Goal: Task Accomplishment & Management: Manage account settings

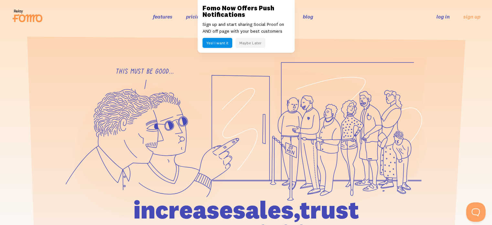
click at [444, 19] on link "log in" at bounding box center [442, 16] width 13 height 6
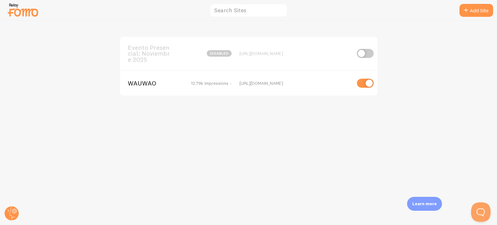
click at [363, 54] on input "checkbox" at bounding box center [365, 53] width 17 height 9
checkbox input "true"
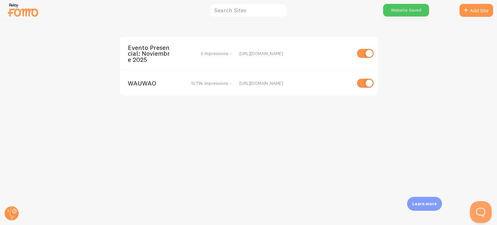
click at [478, 209] on button "Open Beacon popover" at bounding box center [479, 210] width 19 height 19
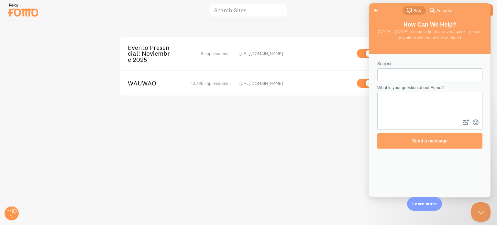
click at [374, 9] on span "Go back" at bounding box center [376, 11] width 8 height 8
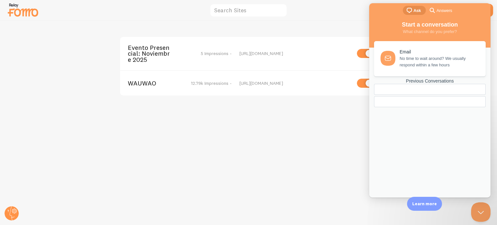
click at [413, 12] on span "chat-square" at bounding box center [409, 10] width 8 height 8
click at [429, 64] on span "No time to wait around? We usually respond within a few hours" at bounding box center [438, 60] width 79 height 13
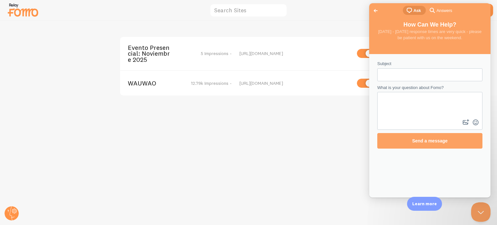
click at [295, 124] on div "Evento Presencial: Noviembre 2025 5 Impressions - [URL][DOMAIN_NAME] WAUWAO 12.…" at bounding box center [248, 123] width 496 height 204
click at [374, 9] on span "Go back" at bounding box center [376, 11] width 8 height 8
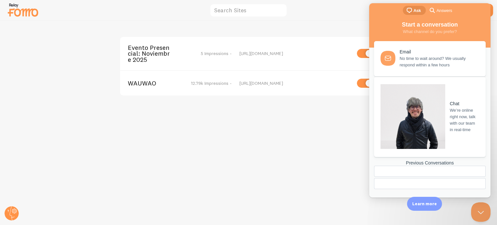
click at [450, 107] on span "We’re online right now, talk with our team in real-time" at bounding box center [464, 120] width 28 height 26
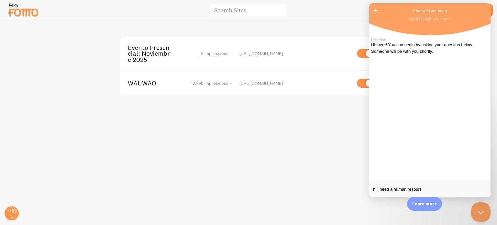
type textarea "hi i need a human resourse"
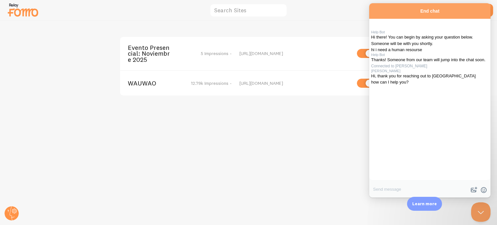
scroll to position [44, 0]
click at [412, 185] on textarea "Write chat message" at bounding box center [429, 189] width 121 height 15
type textarea "Hi [PERSON_NAME]"
click at [412, 188] on textarea "Write chat message" at bounding box center [429, 189] width 121 height 15
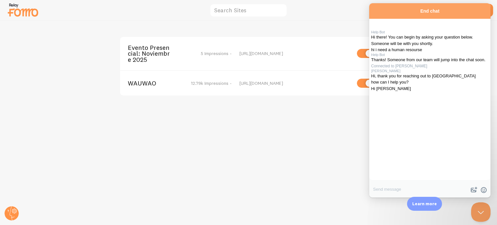
paste textarea "I want to know what features FOMO offers me when I have my sales page created i…"
type textarea "I want to know what features FOMO offers me when I have my sales page created i…"
click at [405, 187] on textarea "Write chat message" at bounding box center [429, 189] width 121 height 15
paste textarea "I already have FOMO connected to my Shopify store, and it works great. But I tr…"
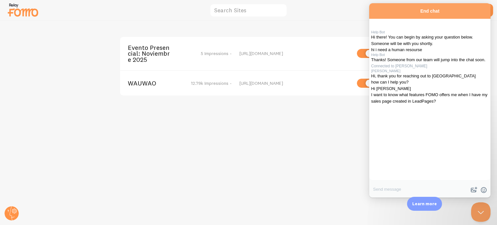
type textarea "I already have FOMO connected to my Shopify store, and it works great. But I tr…"
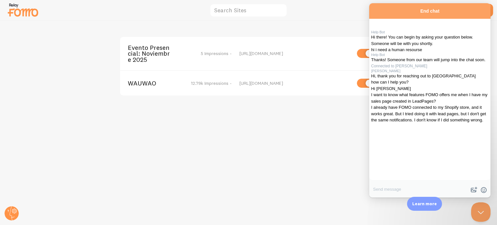
scroll to position [147, 0]
click at [418, 182] on textarea "Write chat message" at bounding box center [429, 189] width 121 height 15
type textarea "Hi [PERSON_NAME]."
type textarea "\"
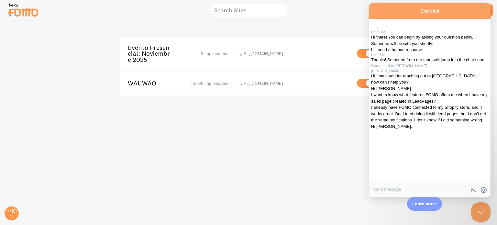
paste textarea "are you there"
type textarea "are you there?"
click at [193, 126] on div "Evento Presencial: Noviembre 2025 5 Impressions - [URL][DOMAIN_NAME] WAUWAO 12.…" at bounding box center [248, 123] width 496 height 204
click at [27, 12] on img at bounding box center [23, 10] width 32 height 16
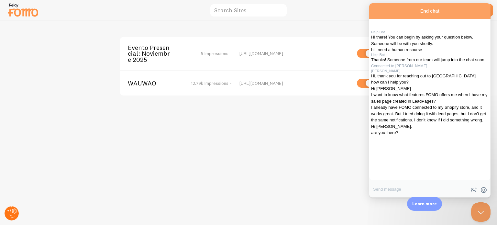
click at [14, 210] on icon at bounding box center [14, 211] width 2 height 2
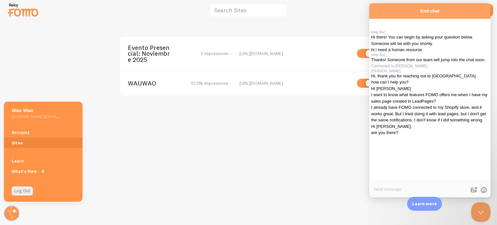
click at [331, 132] on div "Evento Presencial: Noviembre 2025 5 Impressions - [URL][DOMAIN_NAME] WAUWAO 12.…" at bounding box center [248, 123] width 496 height 204
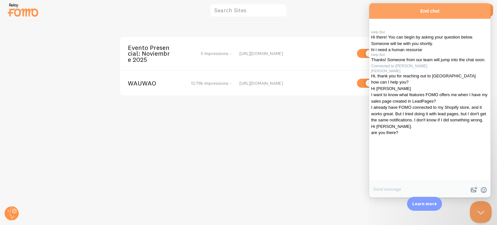
click at [482, 210] on button "Close Beacon popover" at bounding box center [479, 210] width 19 height 19
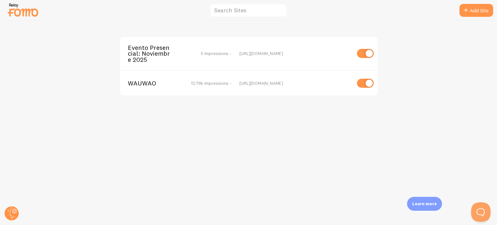
click at [19, 9] on img at bounding box center [23, 10] width 32 height 16
click at [16, 182] on div "Evento Presencial: Noviembre 2025 5 Impressions - [URL][DOMAIN_NAME] WAUWAO 12.…" at bounding box center [248, 123] width 496 height 204
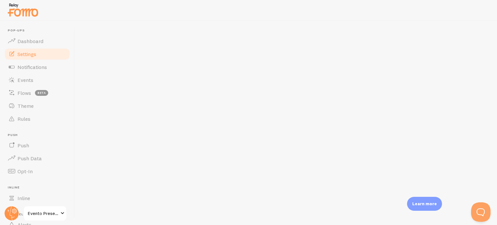
click at [35, 52] on span "Settings" at bounding box center [26, 54] width 19 height 6
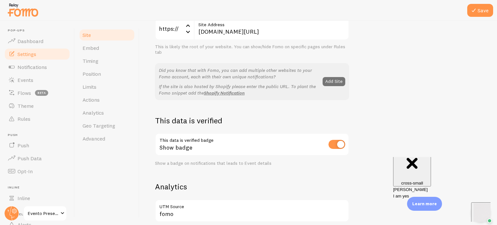
scroll to position [162, 0]
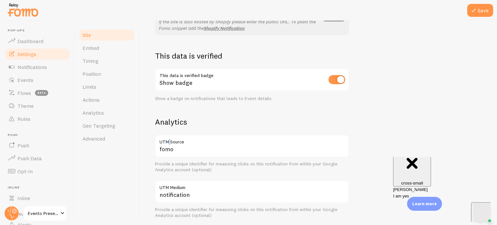
click at [169, 142] on label "UTM Source" at bounding box center [252, 140] width 194 height 11
click at [103, 102] on link "Actions" at bounding box center [107, 99] width 57 height 13
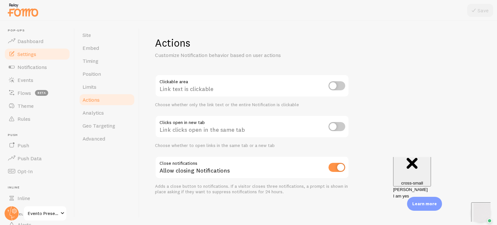
click at [331, 128] on input "checkbox" at bounding box center [336, 126] width 17 height 9
checkbox input "true"
click at [334, 85] on input "checkbox" at bounding box center [336, 85] width 17 height 9
checkbox input "true"
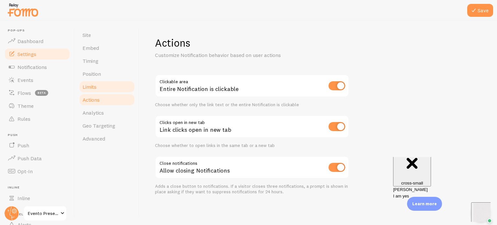
click at [101, 90] on link "Limits" at bounding box center [107, 86] width 57 height 13
click at [490, 7] on button "Save" at bounding box center [480, 10] width 26 height 13
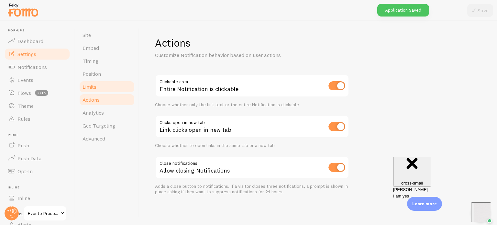
click at [92, 82] on link "Limits" at bounding box center [107, 86] width 57 height 13
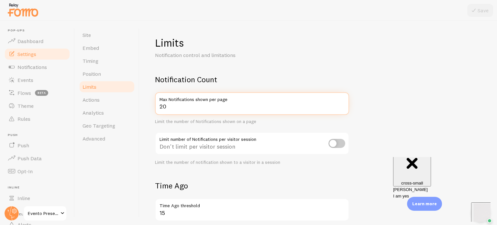
click at [189, 106] on input "20" at bounding box center [252, 103] width 194 height 23
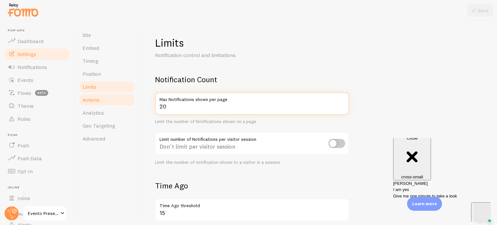
drag, startPoint x: 189, startPoint y: 105, endPoint x: 125, endPoint y: 102, distance: 63.5
click at [125, 102] on div "Site Embed Timing Position Limits Actions Analytics Geo Targeting Advanced Limi…" at bounding box center [286, 123] width 422 height 204
type input "200"
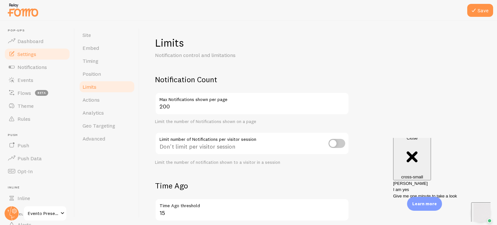
click at [339, 145] on input "checkbox" at bounding box center [336, 143] width 17 height 9
checkbox input "true"
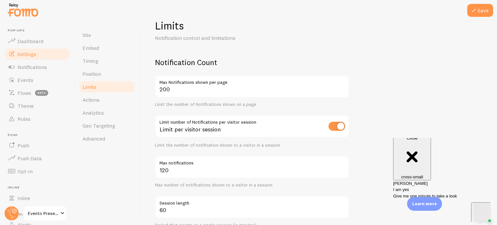
scroll to position [65, 0]
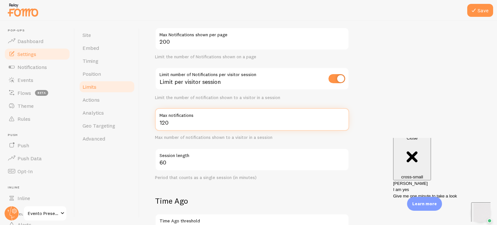
click at [185, 123] on input "120" at bounding box center [252, 119] width 194 height 23
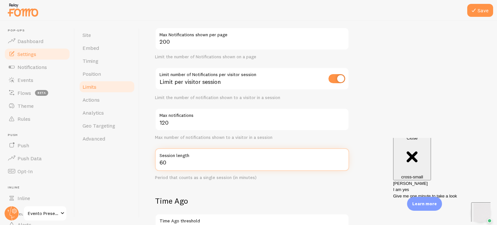
click at [184, 163] on input "60" at bounding box center [252, 159] width 194 height 23
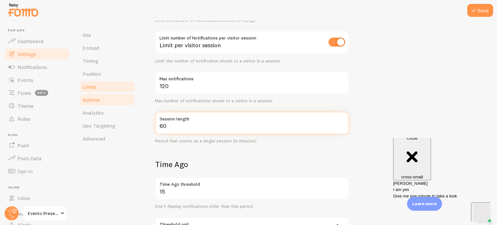
scroll to position [47, 0]
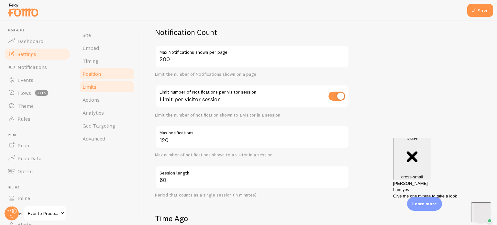
click at [112, 74] on link "Position" at bounding box center [107, 73] width 57 height 13
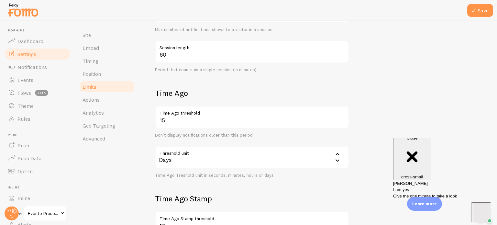
scroll to position [177, 0]
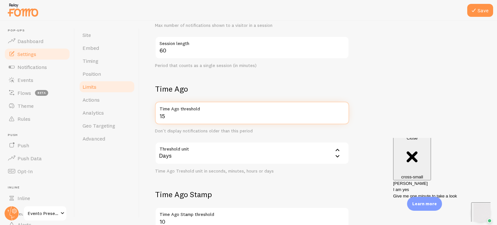
click at [180, 117] on input "15" at bounding box center [252, 113] width 194 height 23
type input "1"
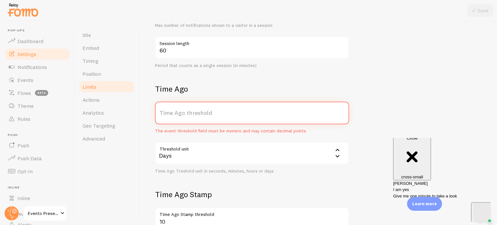
type input "0"
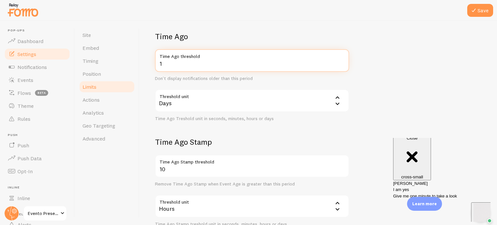
scroll to position [274, 0]
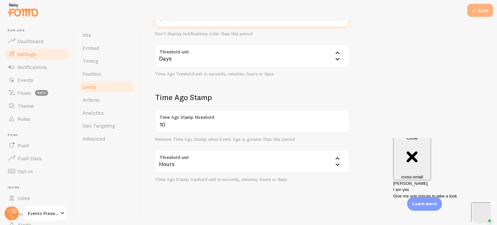
type input "1"
click at [481, 9] on button "Save" at bounding box center [480, 10] width 26 height 13
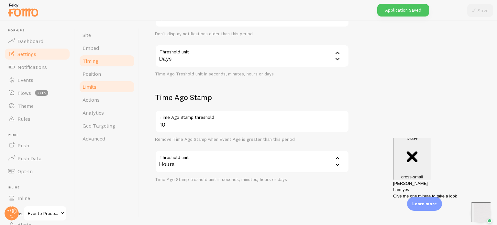
click at [97, 58] on span "Timing" at bounding box center [90, 61] width 16 height 6
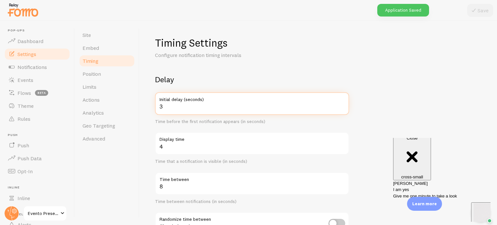
click at [191, 107] on input "3" at bounding box center [252, 103] width 194 height 23
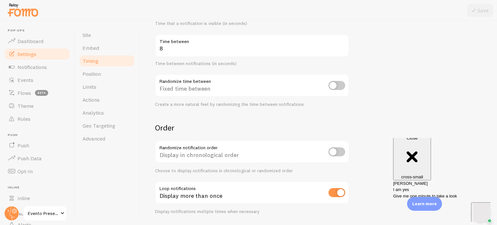
scroll to position [157, 0]
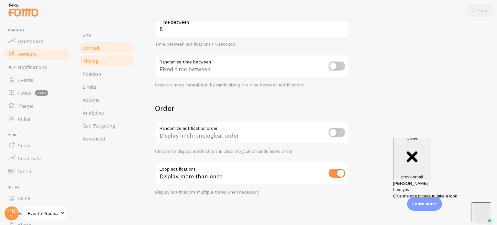
click at [96, 45] on span "Embed" at bounding box center [90, 48] width 16 height 6
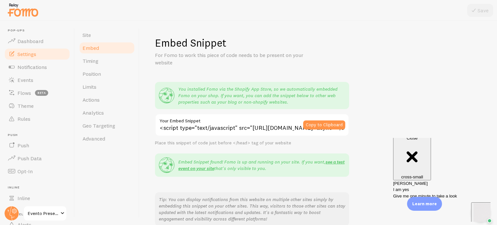
click at [245, 122] on label "Your Embed Snippet" at bounding box center [252, 119] width 194 height 11
click at [245, 122] on input "<script type="text/javascript" src="[URL][DOMAIN_NAME]" async></script>" at bounding box center [252, 125] width 194 height 23
click at [403, 132] on div "Embed Snippet For Fomo to work this piece of code needs to be present on your w…" at bounding box center [318, 176] width 326 height 280
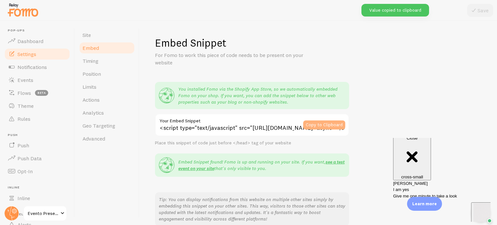
click at [333, 124] on button "Copy to Clipboard" at bounding box center [324, 124] width 42 height 9
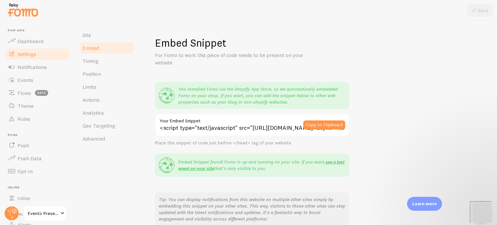
scroll to position [244, 0]
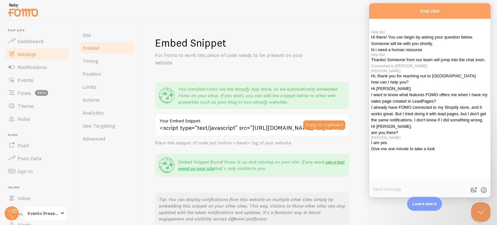
click at [433, 185] on textarea "Write chat message" at bounding box center [429, 189] width 121 height 15
type textarea "thanks"
click at [332, 125] on button "Copy to Clipboard" at bounding box center [324, 124] width 42 height 9
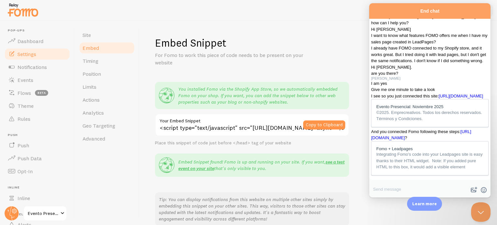
scroll to position [389, 0]
click at [429, 182] on textarea "Write chat message" at bounding box center [429, 189] width 121 height 15
type textarea "h"
type textarea "thanks"
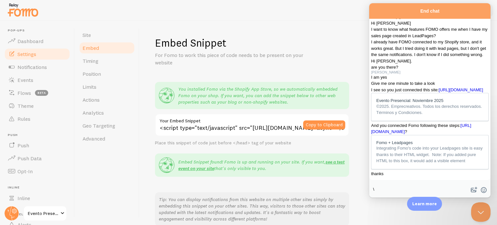
scroll to position [415, 0]
type textarea "\"
click at [407, 135] on link "Fomo + Leadpages Integrating Fomo's code into your Leadpages site is easy thank…" at bounding box center [429, 152] width 117 height 34
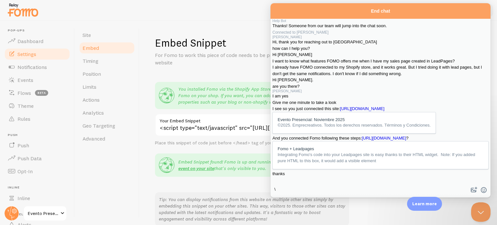
scroll to position [582, 0]
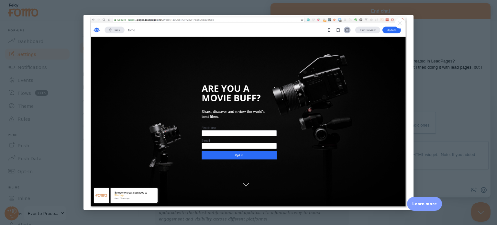
scroll to position [6, 0]
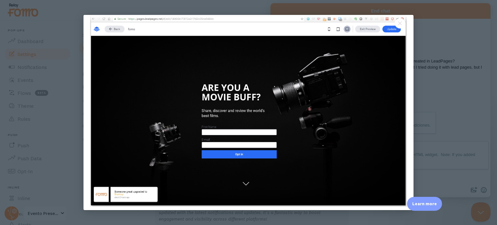
click at [453, 66] on div at bounding box center [248, 112] width 497 height 225
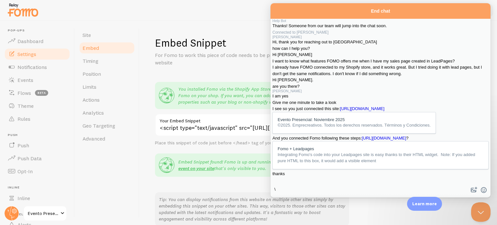
scroll to position [704, 0]
click at [284, 201] on button "Close" at bounding box center [278, 205] width 12 height 8
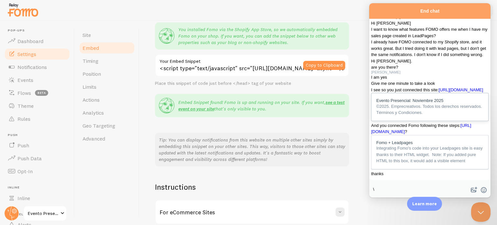
scroll to position [97, 0]
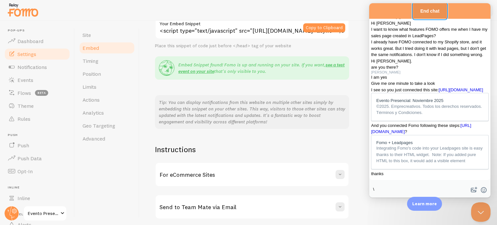
click at [446, 9] on button "End chat" at bounding box center [429, 11] width 33 height 16
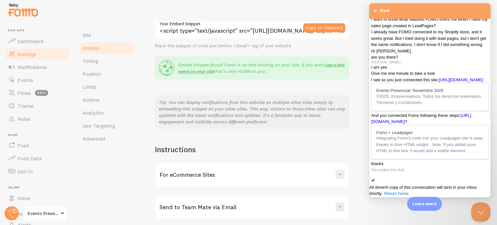
click at [432, 184] on div "All done! A copy of this conversation will land in your inbox shortly. Return h…" at bounding box center [429, 190] width 121 height 13
click at [376, 10] on span "Go back" at bounding box center [376, 11] width 8 height 8
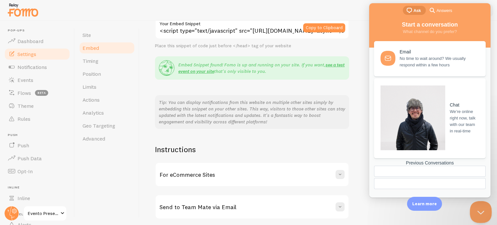
click at [484, 212] on button "Close Beacon popover" at bounding box center [479, 210] width 19 height 19
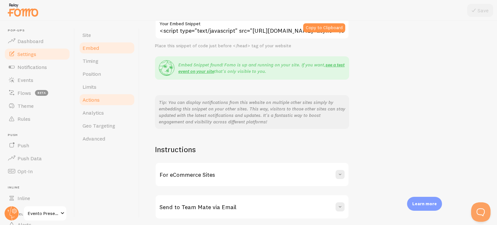
click at [102, 98] on link "Actions" at bounding box center [107, 99] width 57 height 13
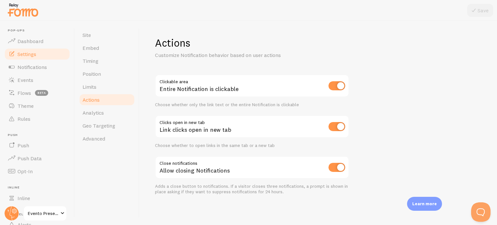
click at [337, 83] on input "checkbox" at bounding box center [336, 85] width 17 height 9
checkbox input "false"
click at [340, 126] on input "checkbox" at bounding box center [336, 126] width 17 height 9
checkbox input "false"
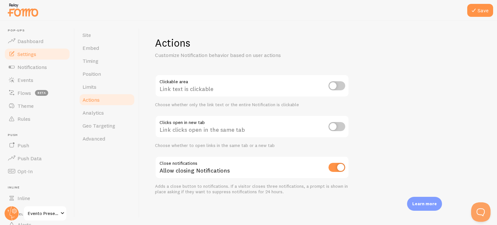
click at [345, 166] on input "checkbox" at bounding box center [336, 167] width 17 height 9
checkbox input "false"
click at [109, 123] on span "Geo Targeting" at bounding box center [98, 125] width 33 height 6
click at [483, 8] on button "Save" at bounding box center [480, 10] width 26 height 13
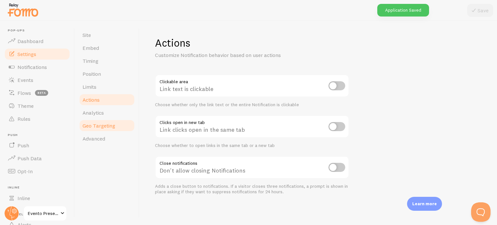
click at [102, 126] on span "Geo Targeting" at bounding box center [98, 125] width 33 height 6
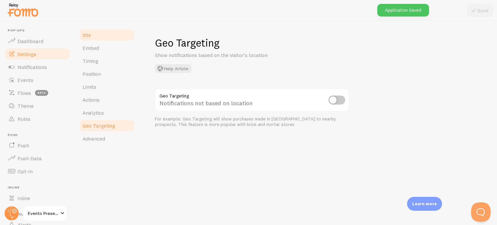
click at [97, 31] on link "Site" at bounding box center [107, 34] width 57 height 13
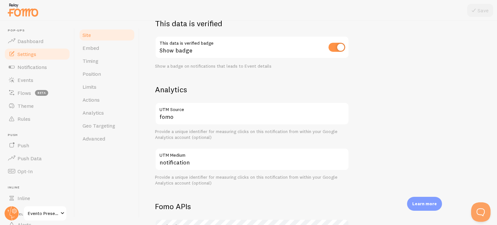
scroll to position [259, 0]
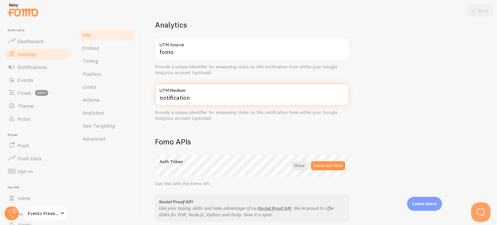
click at [191, 100] on input "notification" at bounding box center [252, 94] width 194 height 23
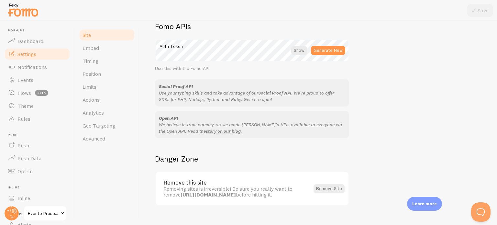
scroll to position [391, 0]
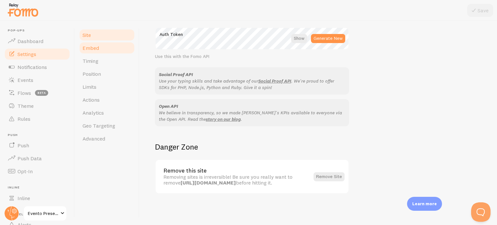
click at [93, 47] on span "Embed" at bounding box center [90, 48] width 16 height 6
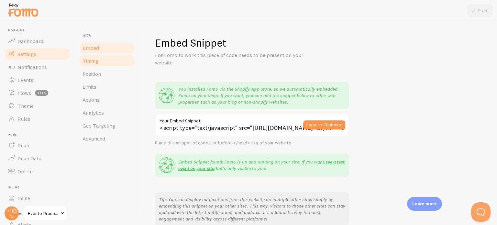
click at [102, 59] on link "Timing" at bounding box center [107, 60] width 57 height 13
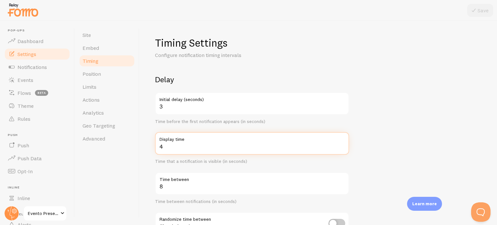
click at [189, 151] on input "4" at bounding box center [252, 143] width 194 height 23
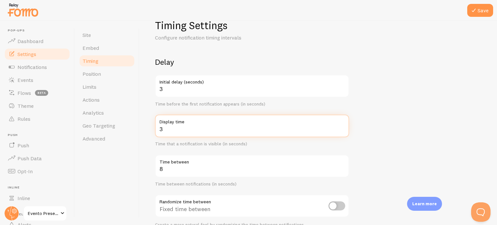
scroll to position [65, 0]
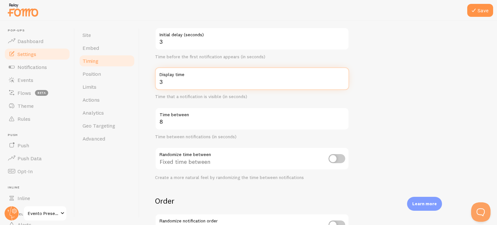
type input "3"
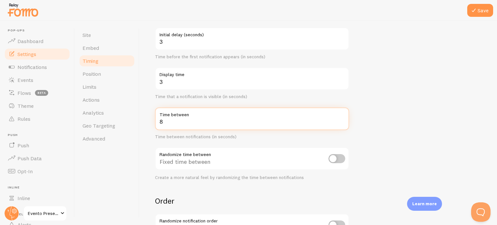
click at [175, 122] on input "8" at bounding box center [252, 118] width 194 height 23
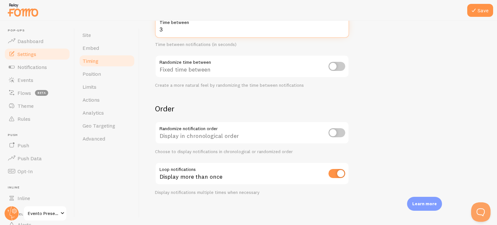
scroll to position [157, 0]
type input "3"
click at [332, 135] on input "checkbox" at bounding box center [336, 132] width 17 height 9
checkbox input "true"
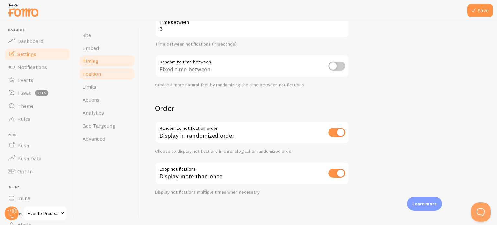
click at [100, 72] on span "Position" at bounding box center [91, 74] width 18 height 6
click at [480, 13] on button "Save" at bounding box center [480, 10] width 26 height 13
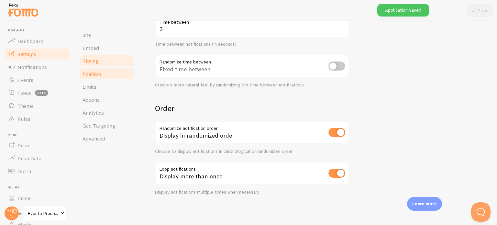
click at [96, 74] on span "Position" at bounding box center [91, 74] width 18 height 6
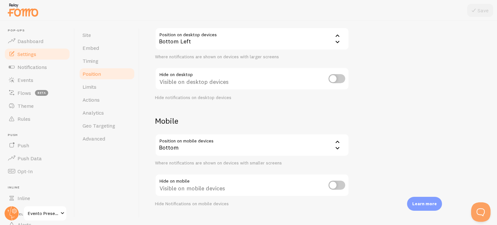
scroll to position [77, 0]
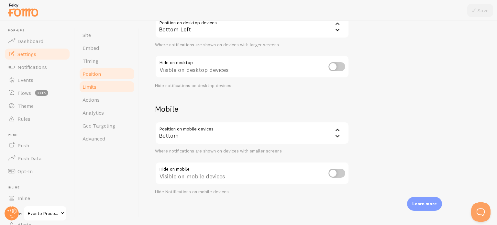
click at [90, 85] on span "Limits" at bounding box center [89, 86] width 14 height 6
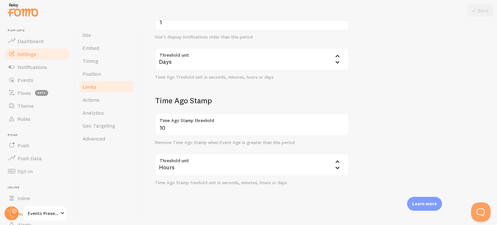
scroll to position [274, 0]
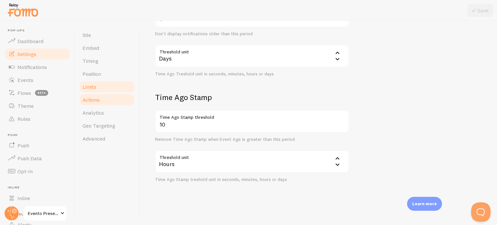
click at [100, 101] on link "Actions" at bounding box center [107, 99] width 57 height 13
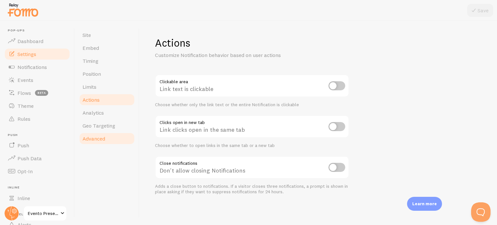
click at [102, 136] on span "Advanced" at bounding box center [93, 138] width 23 height 6
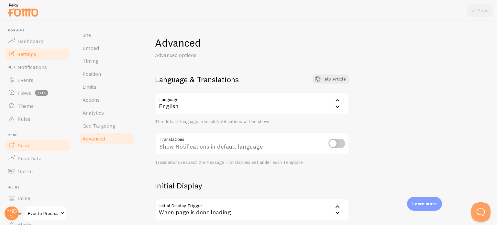
click at [28, 145] on span "Push" at bounding box center [23, 145] width 12 height 6
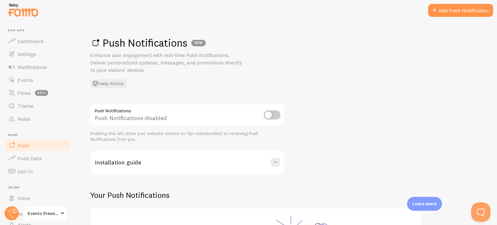
click at [271, 113] on input "checkbox" at bounding box center [272, 114] width 17 height 9
checkbox input "true"
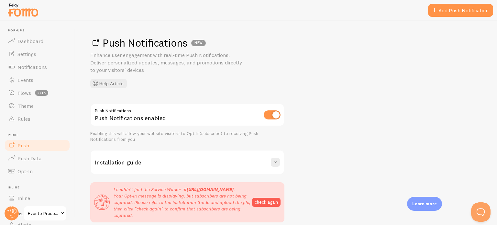
click at [461, 12] on link "Add Push Notification" at bounding box center [460, 10] width 65 height 13
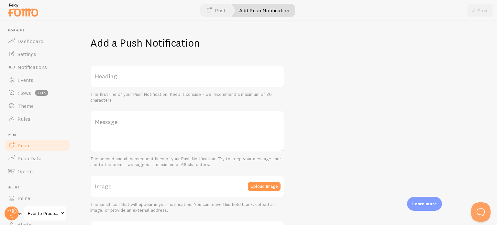
click at [128, 79] on label "Heading" at bounding box center [187, 76] width 194 height 23
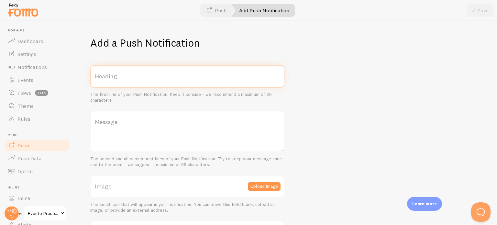
click at [128, 79] on input "Heading" at bounding box center [187, 76] width 194 height 23
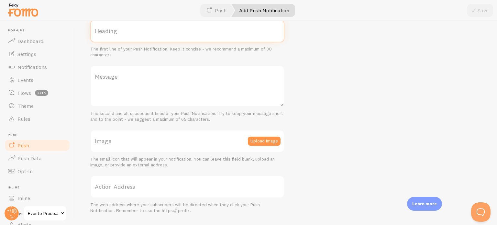
scroll to position [65, 0]
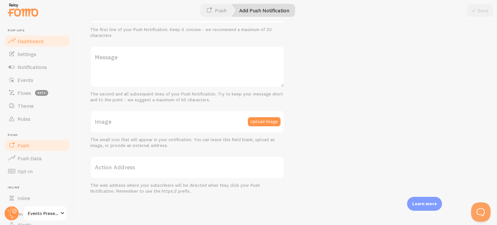
click at [30, 45] on link "Dashboard" at bounding box center [37, 41] width 67 height 13
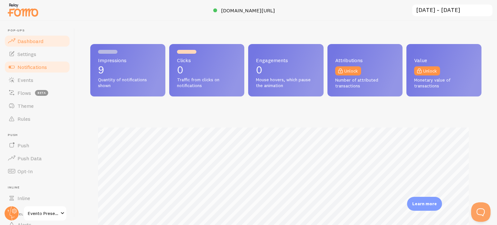
scroll to position [170, 386]
click at [31, 65] on span "Notifications" at bounding box center [31, 67] width 29 height 6
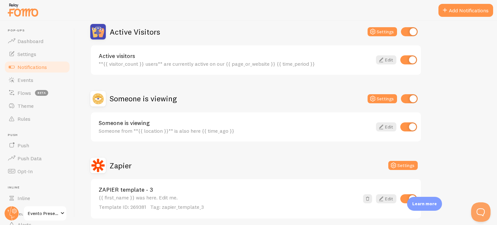
scroll to position [89, 0]
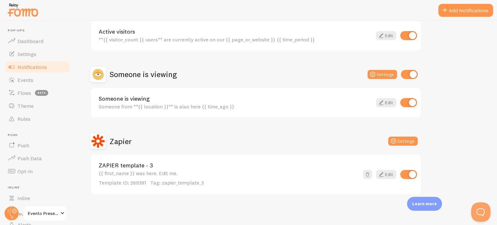
click at [411, 175] on input "checkbox" at bounding box center [408, 174] width 17 height 9
checkbox input "false"
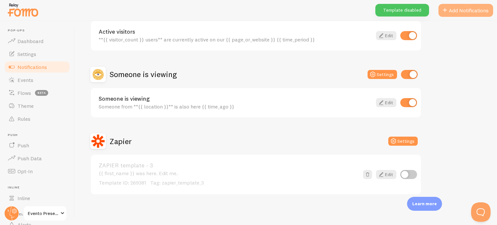
click at [456, 14] on button "Add Notifications" at bounding box center [465, 10] width 55 height 13
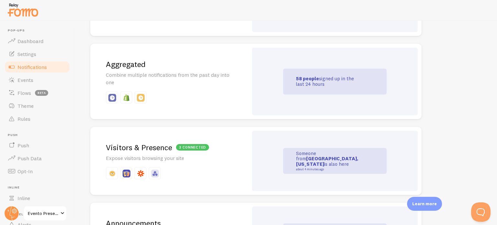
scroll to position [291, 0]
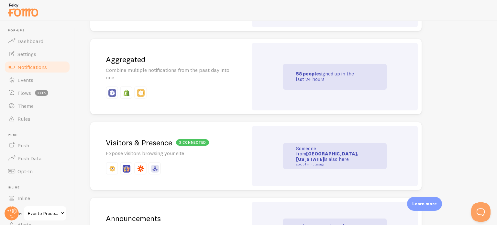
click at [197, 162] on p at bounding box center [169, 168] width 127 height 12
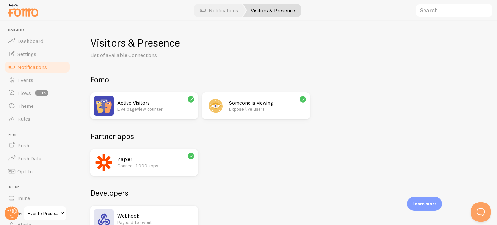
scroll to position [38, 0]
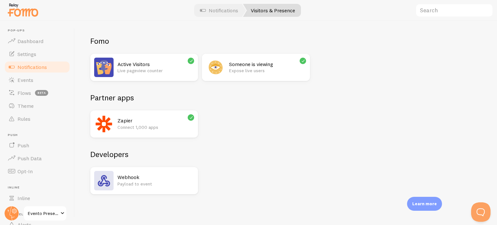
click at [189, 115] on icon at bounding box center [191, 117] width 6 height 6
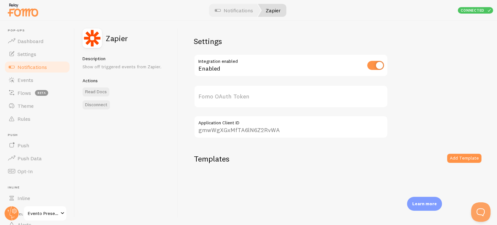
type input "1Dr0aF026bngLnX3c1dTbw=="
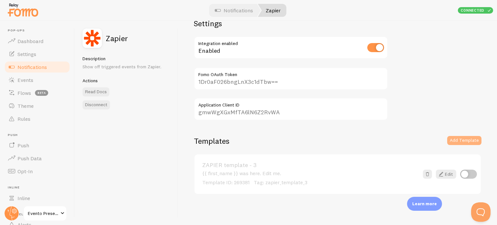
click at [460, 136] on button "Add Template" at bounding box center [464, 140] width 34 height 9
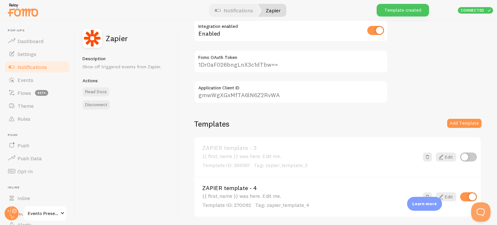
scroll to position [57, 0]
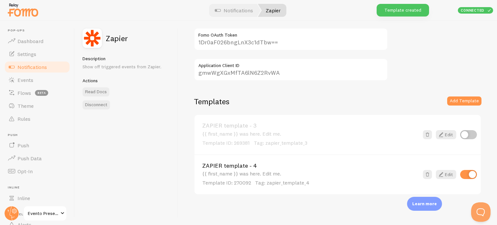
click at [463, 174] on input "checkbox" at bounding box center [468, 174] width 17 height 9
checkbox input "false"
click at [196, 159] on div "ZAPIER template - 4 {{ first_name }} was here. Edit me. Template ID: 270092 Tag…" at bounding box center [337, 174] width 286 height 40
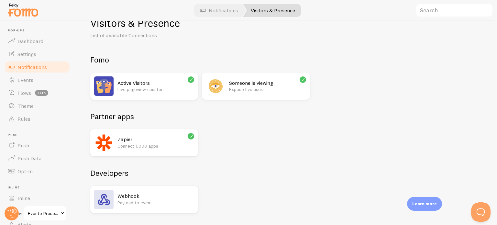
scroll to position [38, 0]
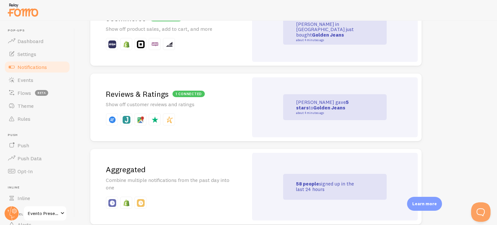
scroll to position [213, 0]
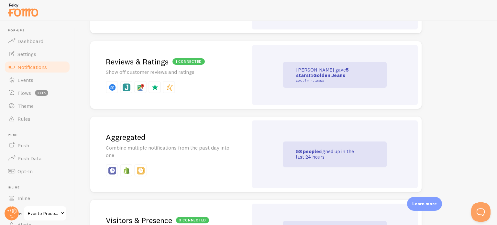
click at [166, 157] on p "Combine multiple notifications from the past day into one" at bounding box center [169, 151] width 127 height 15
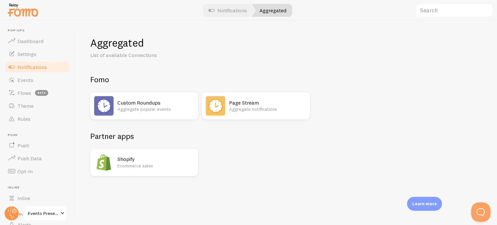
click at [169, 108] on p "Aggregate popular events" at bounding box center [155, 109] width 77 height 6
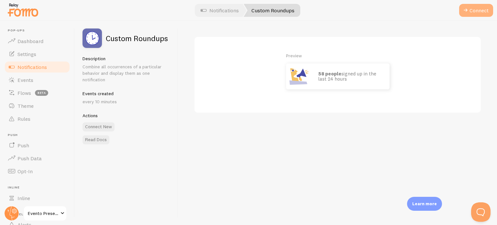
click at [477, 10] on button "Connect" at bounding box center [476, 10] width 34 height 13
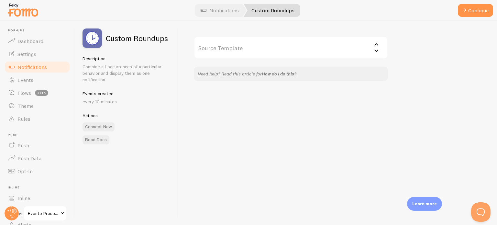
click at [265, 52] on input "Source Template" at bounding box center [291, 47] width 194 height 23
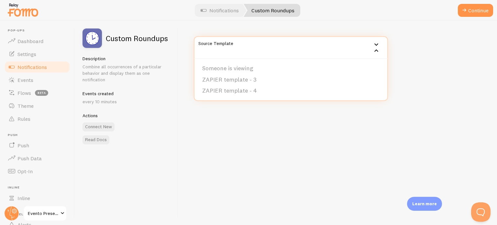
click at [248, 70] on li "Someone is viewing" at bounding box center [290, 68] width 193 height 11
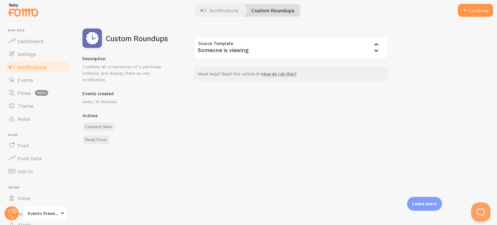
click at [100, 102] on p "every 10 minutes" at bounding box center [126, 101] width 88 height 6
click at [480, 13] on button "Continue" at bounding box center [475, 10] width 35 height 13
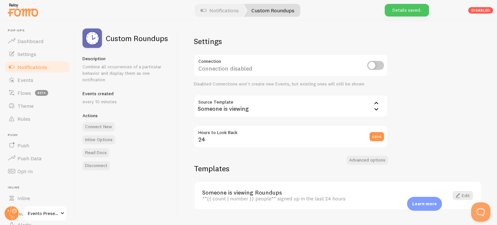
click at [374, 65] on input "checkbox" at bounding box center [375, 65] width 17 height 9
checkbox input "true"
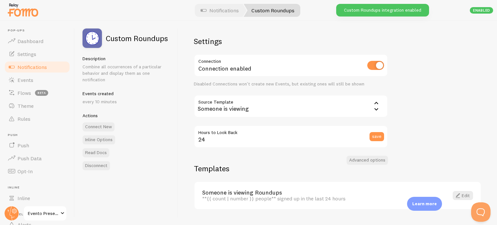
click at [269, 103] on div "Someone is viewing" at bounding box center [291, 106] width 194 height 23
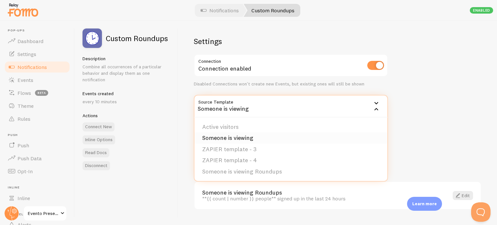
click at [235, 136] on li "Someone is viewing" at bounding box center [290, 137] width 193 height 11
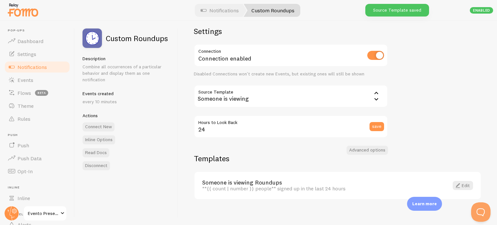
scroll to position [15, 0]
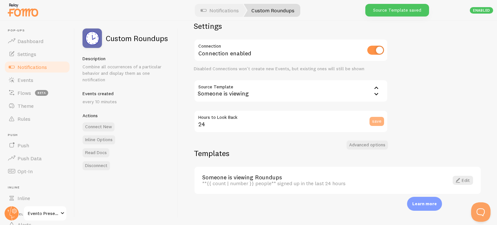
click at [377, 121] on button "save" at bounding box center [376, 121] width 15 height 9
click at [415, 10] on div "Saved" at bounding box center [415, 10] width 28 height 13
click at [244, 90] on div "Someone is viewing" at bounding box center [291, 91] width 194 height 23
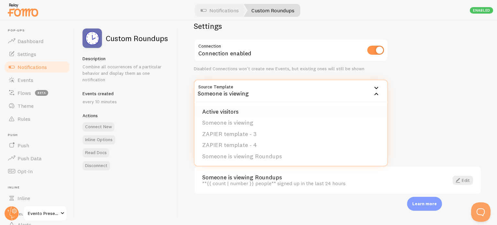
click at [229, 113] on li "Active visitors" at bounding box center [290, 111] width 193 height 11
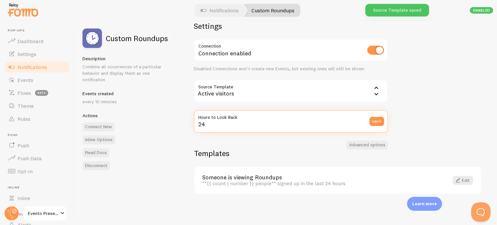
click at [214, 122] on input "24" at bounding box center [291, 121] width 194 height 23
type input "2"
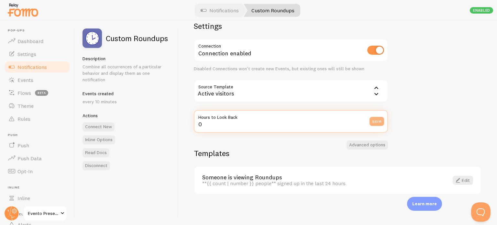
type input "0"
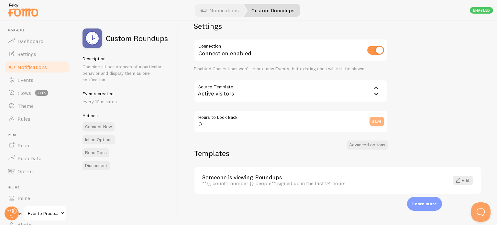
click at [380, 119] on button "save" at bounding box center [376, 121] width 15 height 9
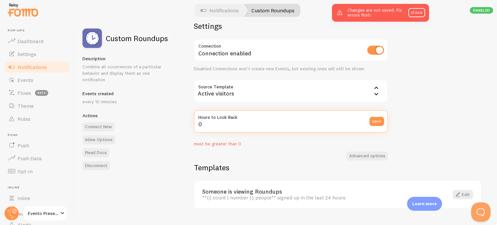
click at [248, 124] on input "0" at bounding box center [291, 121] width 194 height 23
type input "1"
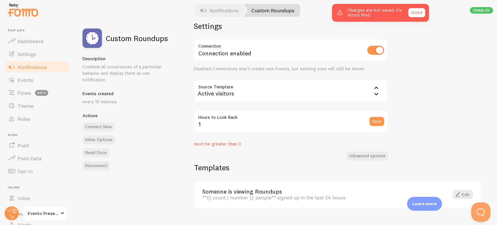
click at [420, 15] on link "close" at bounding box center [416, 12] width 17 height 9
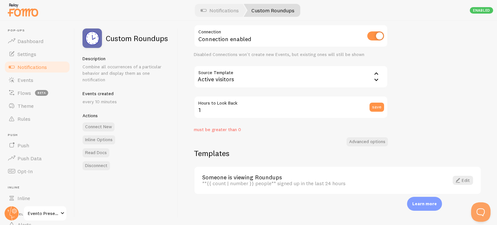
scroll to position [0, 0]
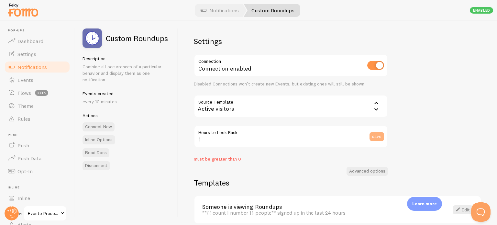
click at [378, 134] on button "save" at bounding box center [376, 136] width 15 height 9
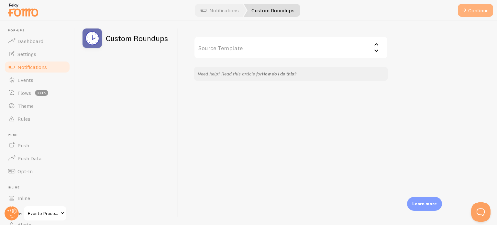
click at [472, 9] on button "Continue" at bounding box center [475, 10] width 35 height 13
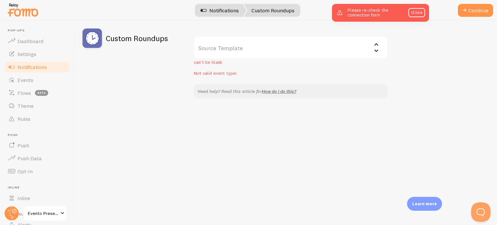
click at [222, 8] on link "Notifications" at bounding box center [220, 10] width 54 height 13
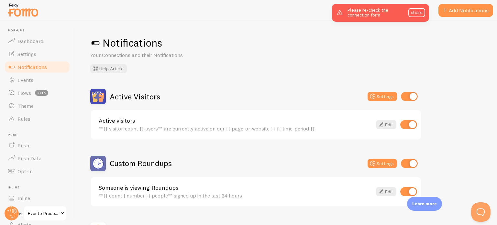
drag, startPoint x: 417, startPoint y: 9, endPoint x: 226, endPoint y: 101, distance: 211.2
click at [417, 9] on link "close" at bounding box center [416, 12] width 17 height 9
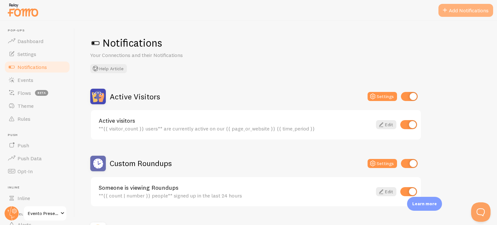
click at [452, 9] on button "Add Notifications" at bounding box center [465, 10] width 55 height 13
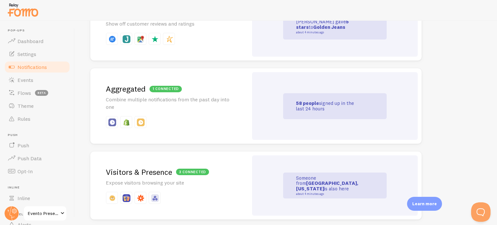
scroll to position [323, 0]
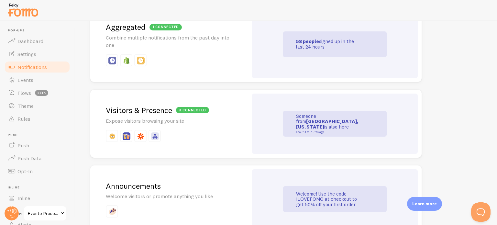
click at [193, 131] on p at bounding box center [169, 136] width 127 height 12
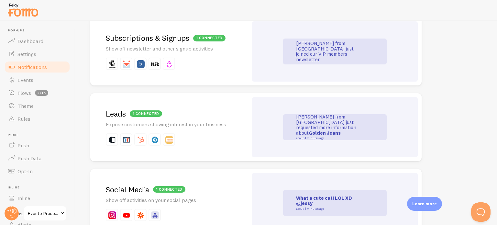
scroll to position [938, 0]
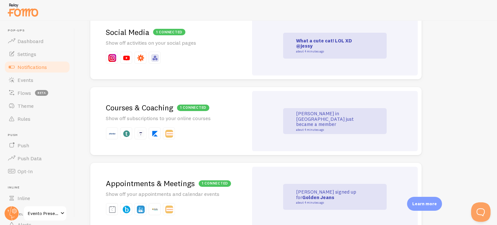
click at [199, 119] on p "Show off subscriptions to your online courses" at bounding box center [169, 117] width 127 height 7
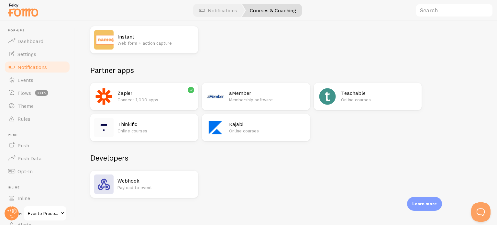
scroll to position [70, 0]
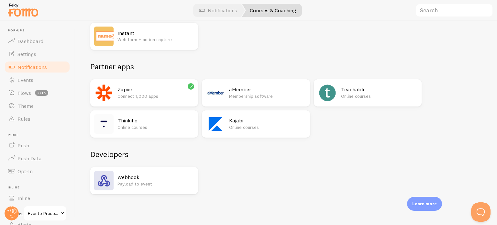
click at [256, 127] on p "Online courses" at bounding box center [267, 127] width 77 height 6
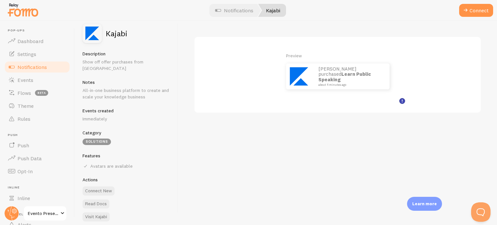
scroll to position [6, 0]
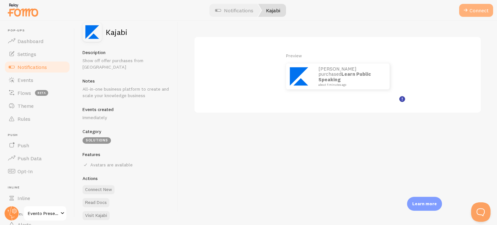
click at [476, 8] on button "Connect" at bounding box center [476, 10] width 34 height 13
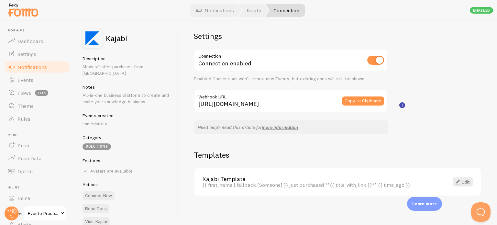
scroll to position [7, 0]
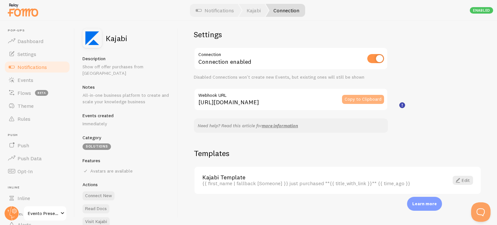
click at [362, 97] on button "Copy to Clipboard" at bounding box center [363, 99] width 42 height 9
click at [364, 98] on button "Copy to Clipboard" at bounding box center [363, 99] width 42 height 9
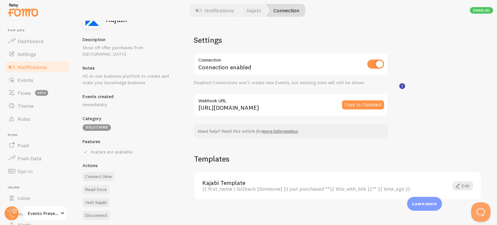
scroll to position [0, 0]
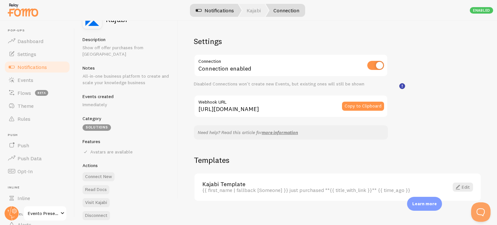
click at [223, 12] on link "Notifications" at bounding box center [215, 10] width 54 height 13
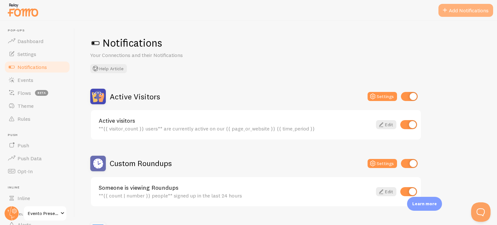
click at [453, 11] on button "Add Notifications" at bounding box center [465, 10] width 55 height 13
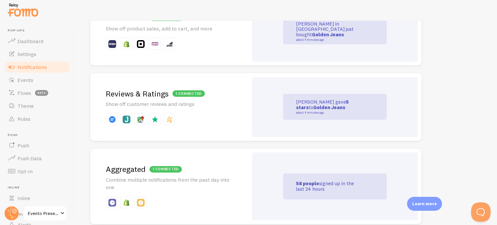
scroll to position [226, 0]
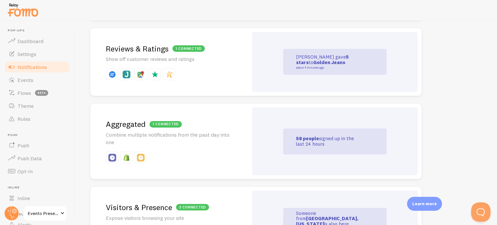
click at [176, 139] on p "Combine multiple notifications from the past day into one" at bounding box center [169, 138] width 127 height 15
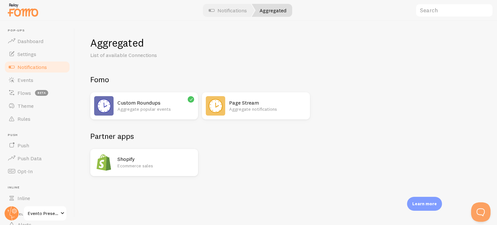
click at [261, 108] on p "Aggregate notifications" at bounding box center [267, 109] width 77 height 6
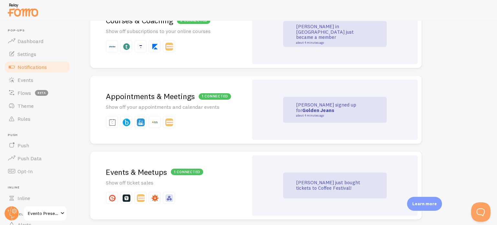
scroll to position [1067, 0]
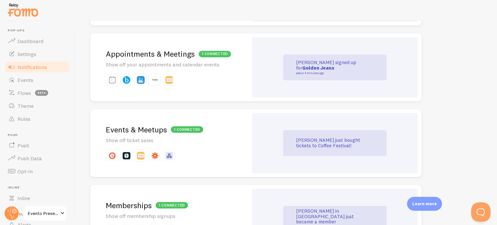
click at [194, 145] on div "1 connected Events & Meetups Show off ticket sales" at bounding box center [169, 143] width 158 height 68
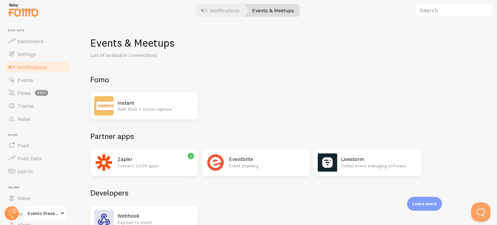
scroll to position [38, 0]
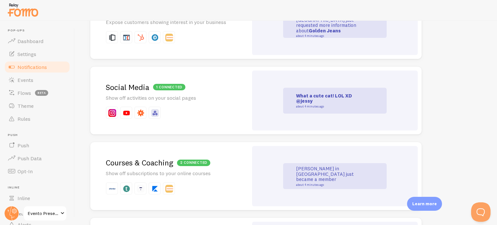
scroll to position [970, 0]
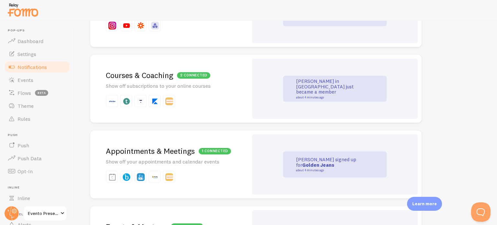
click at [195, 90] on div "2 connected Courses & Coaching Show off subscriptions to your online courses" at bounding box center [169, 89] width 158 height 68
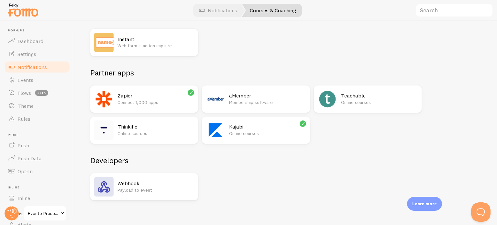
scroll to position [65, 0]
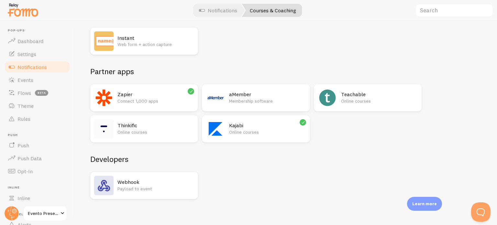
click at [262, 131] on p "Online courses" at bounding box center [267, 132] width 77 height 6
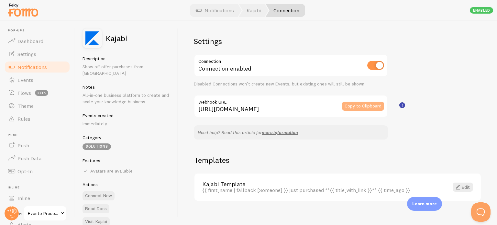
click at [363, 102] on button "Copy to Clipboard" at bounding box center [363, 106] width 42 height 9
click at [460, 187] on link "Edit" at bounding box center [462, 186] width 20 height 9
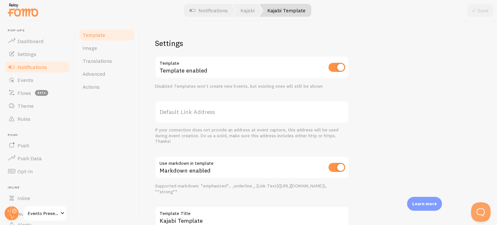
scroll to position [258, 0]
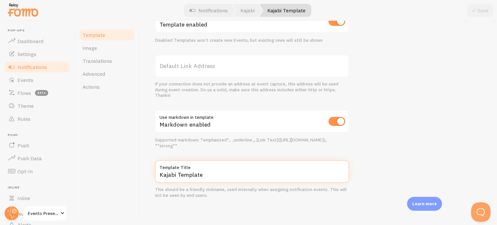
click at [204, 175] on input "Kajabi Template" at bounding box center [252, 171] width 194 height 23
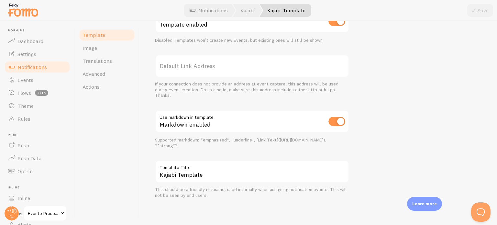
click at [93, 37] on span "Template" at bounding box center [93, 35] width 23 height 6
click at [96, 49] on span "Image" at bounding box center [89, 48] width 15 height 6
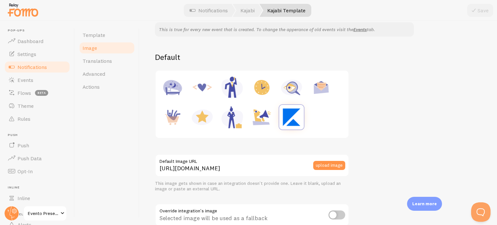
scroll to position [129, 0]
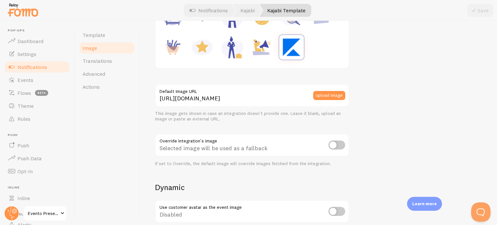
click at [202, 45] on img at bounding box center [202, 47] width 25 height 25
type input "[URL][DOMAIN_NAME]"
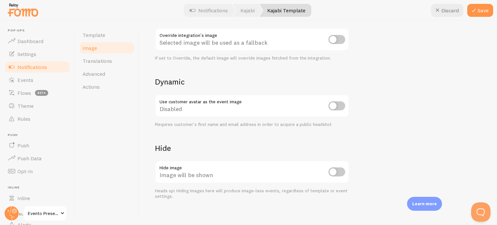
scroll to position [239, 0]
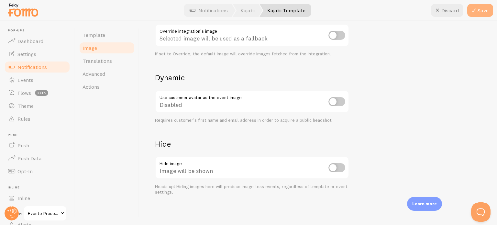
click at [475, 10] on icon at bounding box center [474, 10] width 8 height 8
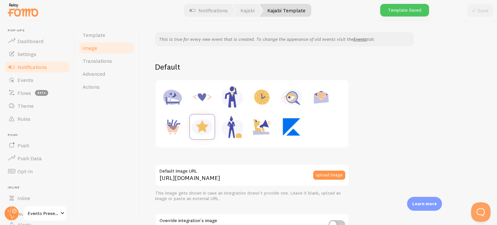
scroll to position [0, 0]
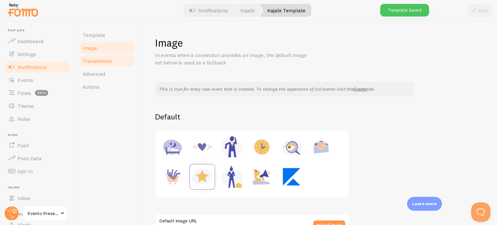
click at [94, 63] on span "Translations" at bounding box center [96, 61] width 29 height 6
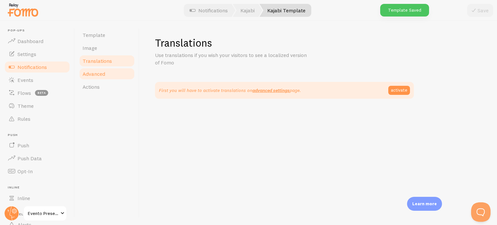
click at [97, 71] on span "Advanced" at bounding box center [93, 74] width 23 height 6
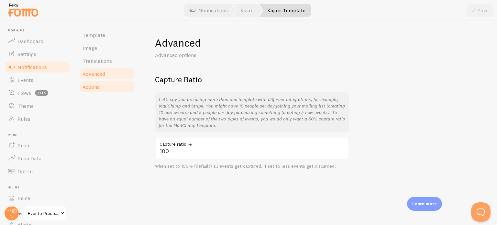
click at [100, 87] on link "Actions" at bounding box center [107, 86] width 57 height 13
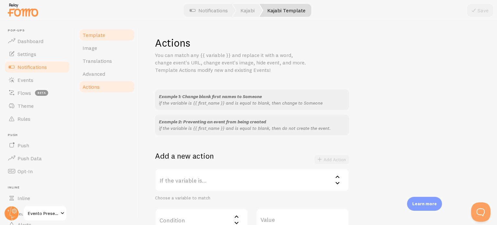
click at [90, 33] on span "Template" at bounding box center [93, 35] width 23 height 6
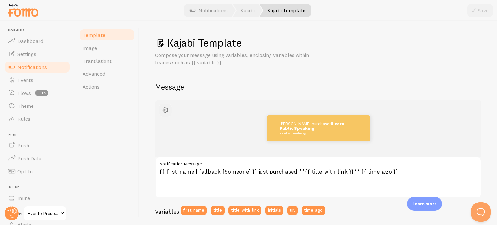
click at [163, 110] on span "button" at bounding box center [165, 110] width 8 height 8
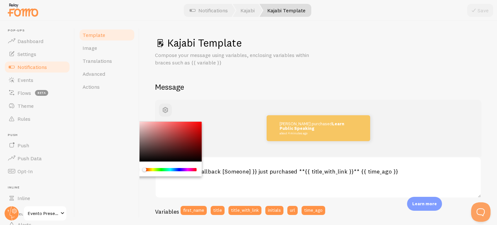
click at [173, 172] on div "Chrome color picker" at bounding box center [170, 170] width 53 height 6
click at [169, 169] on div "Chrome color picker" at bounding box center [170, 169] width 51 height 3
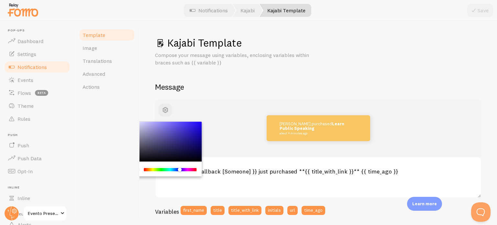
click at [179, 170] on div "Chrome color picker" at bounding box center [170, 169] width 51 height 3
click at [164, 169] on div "Chrome color picker" at bounding box center [170, 169] width 51 height 3
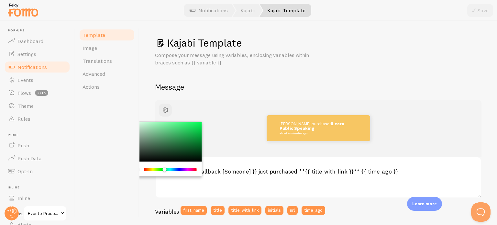
click at [171, 169] on div "Chrome color picker" at bounding box center [170, 169] width 51 height 3
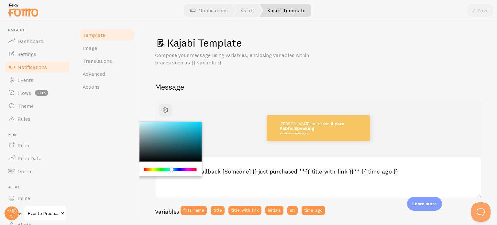
click at [195, 134] on div "Chrome color picker" at bounding box center [165, 142] width 73 height 40
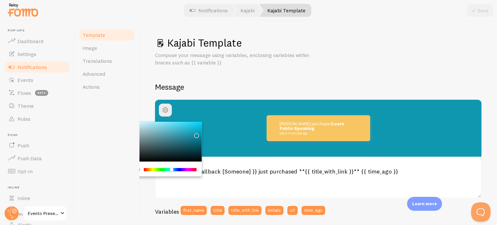
click at [197, 123] on div "Chrome color picker" at bounding box center [165, 142] width 73 height 40
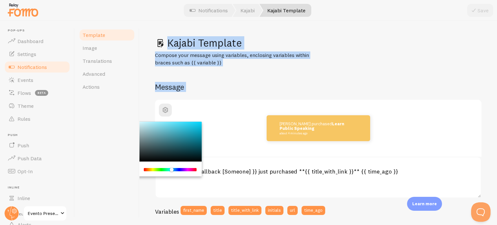
drag, startPoint x: 199, startPoint y: 123, endPoint x: 93, endPoint y: 105, distance: 106.7
click at [93, 105] on div "Template Image Translations Advanced Actions Kajabi Template Compose your messa…" at bounding box center [286, 123] width 422 height 204
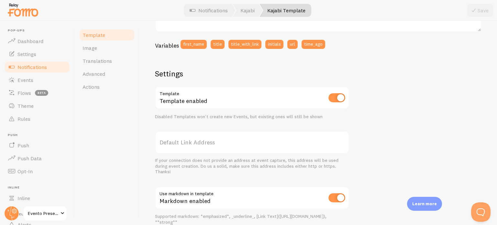
scroll to position [194, 0]
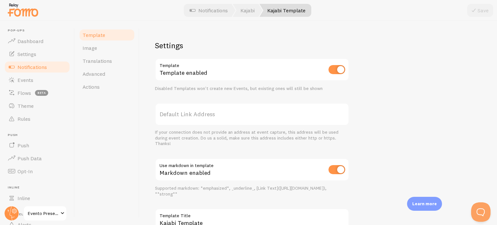
click at [345, 66] on div "Template enabled" at bounding box center [252, 70] width 194 height 24
click at [334, 70] on input "checkbox" at bounding box center [336, 69] width 17 height 9
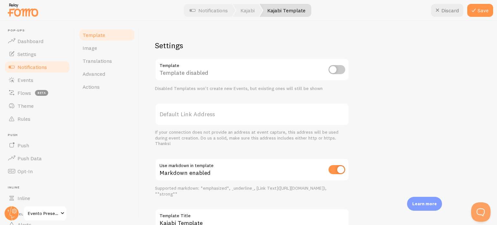
click at [335, 68] on input "checkbox" at bounding box center [336, 69] width 17 height 9
checkbox input "true"
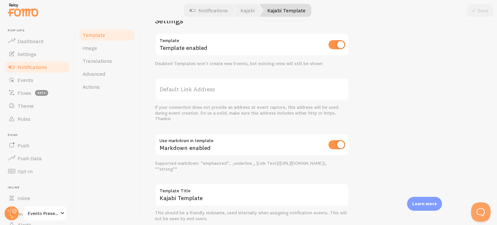
scroll to position [242, 0]
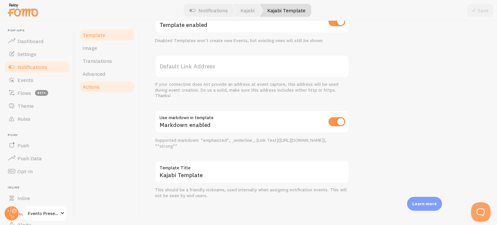
click at [93, 90] on link "Actions" at bounding box center [107, 86] width 57 height 13
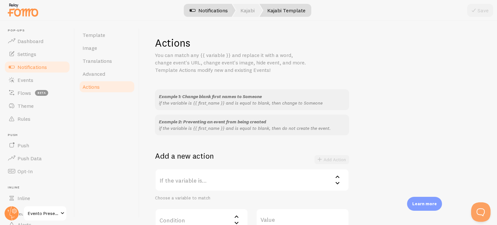
click at [214, 9] on link "Notifications" at bounding box center [209, 10] width 54 height 13
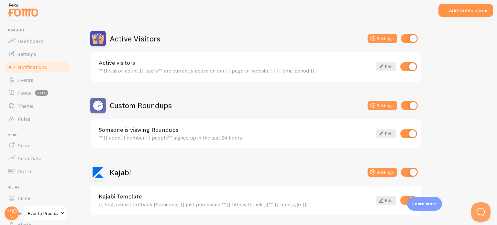
scroll to position [129, 0]
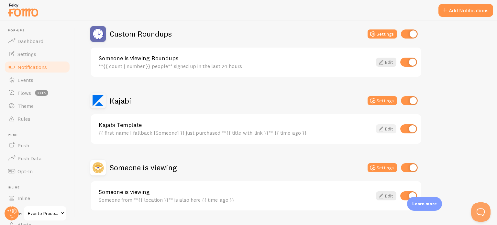
click at [388, 127] on link "Edit" at bounding box center [386, 128] width 20 height 9
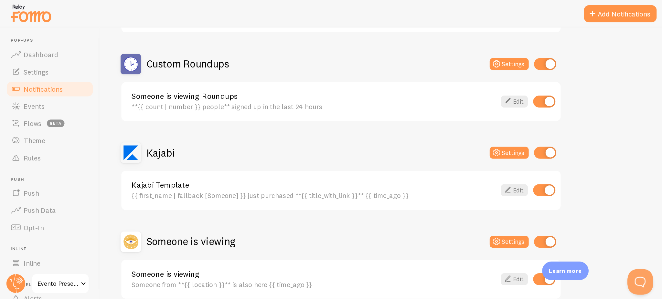
scroll to position [129, 0]
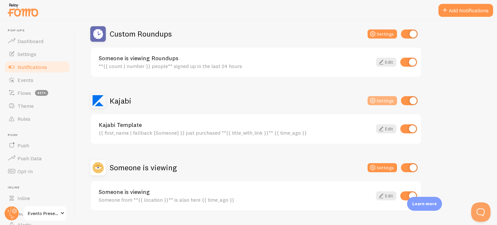
click at [382, 99] on button "Settings" at bounding box center [381, 100] width 29 height 9
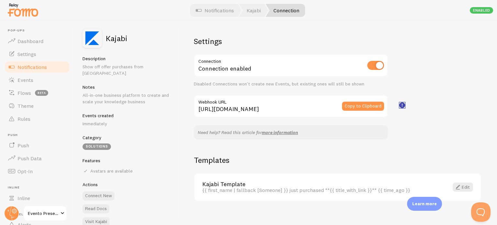
click at [404, 103] on rect at bounding box center [401, 105] width 5 height 5
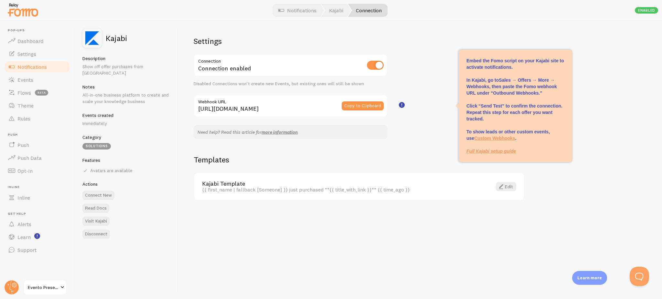
drag, startPoint x: 473, startPoint y: 2, endPoint x: 412, endPoint y: 171, distance: 180.1
click at [411, 171] on div "Templates Kajabi Template {{ first_name | fallback [Someone] }} just purchased …" at bounding box center [359, 178] width 331 height 46
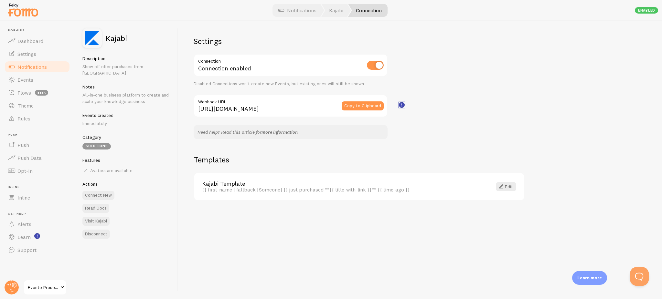
click at [402, 105] on rect at bounding box center [401, 105] width 5 height 5
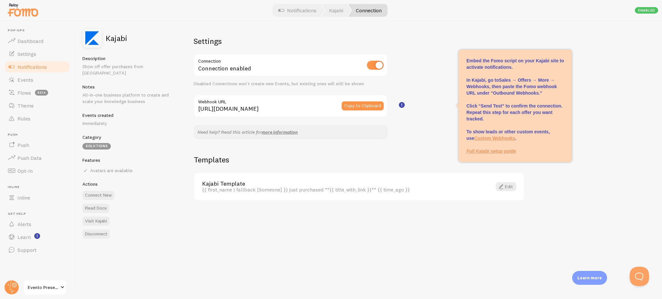
click at [301, 107] on input "[URL][DOMAIN_NAME]" at bounding box center [291, 106] width 194 height 23
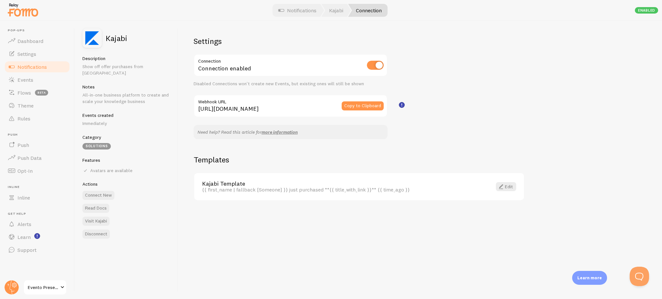
click at [288, 103] on label "Webhook URL" at bounding box center [291, 100] width 194 height 11
click at [288, 103] on input "[URL][DOMAIN_NAME]" at bounding box center [291, 106] width 194 height 23
click at [282, 103] on label "Webhook URL" at bounding box center [291, 100] width 194 height 11
click at [282, 103] on input "[URL][DOMAIN_NAME]" at bounding box center [291, 106] width 194 height 23
click at [361, 105] on button "Copy to Clipboard" at bounding box center [363, 106] width 42 height 9
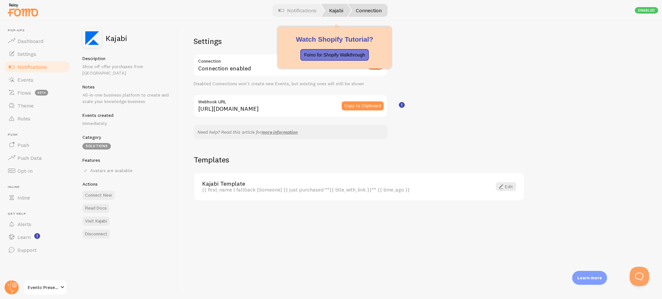
click at [331, 12] on link "Kajabi" at bounding box center [336, 10] width 30 height 13
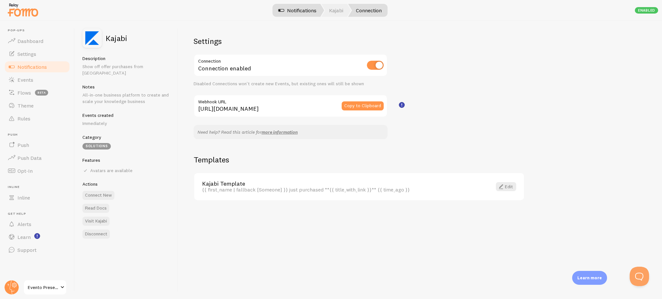
click at [298, 9] on link "Notifications" at bounding box center [298, 10] width 54 height 13
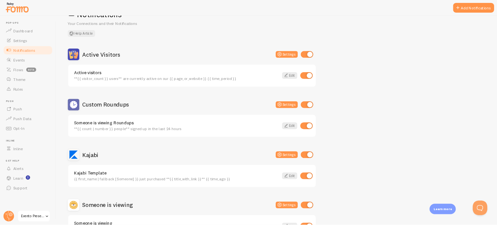
scroll to position [86, 0]
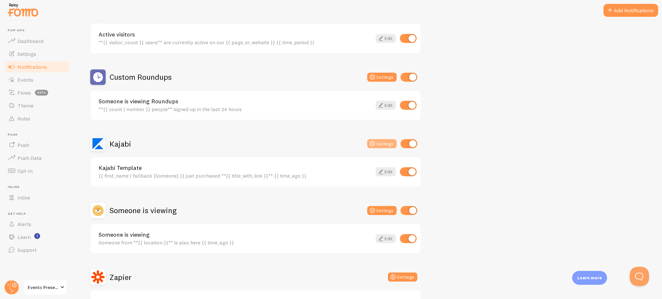
click at [385, 139] on button "Settings" at bounding box center [381, 143] width 29 height 9
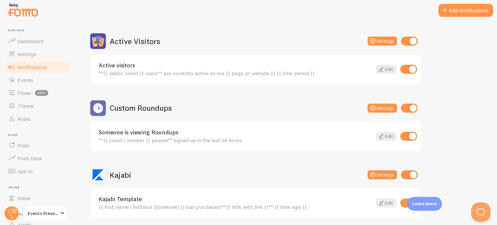
scroll to position [129, 0]
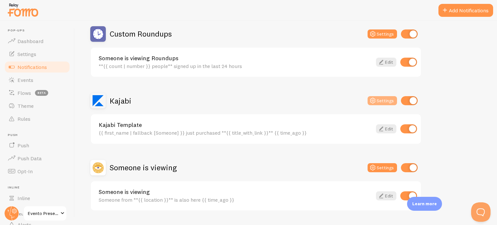
click at [383, 99] on button "Settings" at bounding box center [381, 100] width 29 height 9
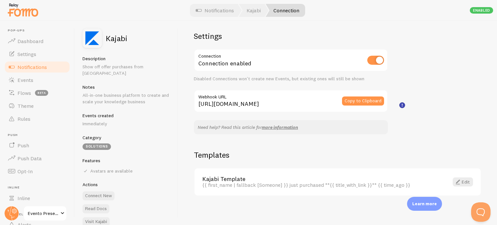
scroll to position [7, 0]
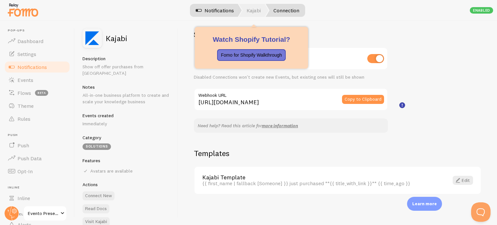
click at [255, 8] on link "Kajabi" at bounding box center [254, 10] width 30 height 13
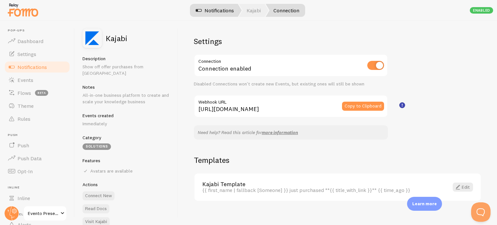
click at [210, 12] on link "Notifications" at bounding box center [215, 10] width 54 height 13
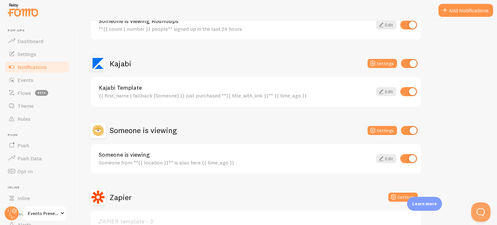
scroll to position [129, 0]
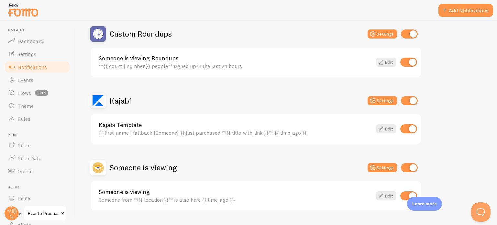
click at [411, 99] on input "checkbox" at bounding box center [409, 100] width 17 height 9
checkbox input "false"
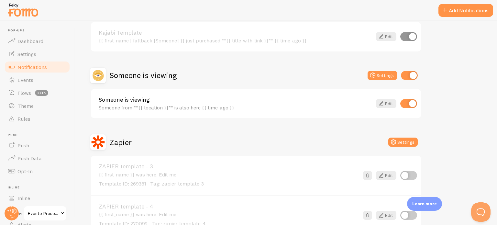
scroll to position [226, 0]
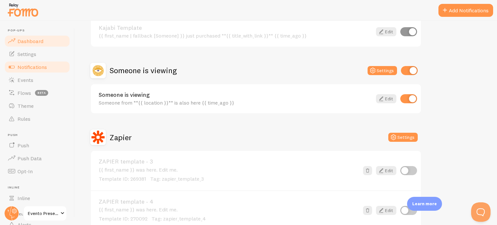
click at [28, 40] on span "Dashboard" at bounding box center [30, 41] width 26 height 6
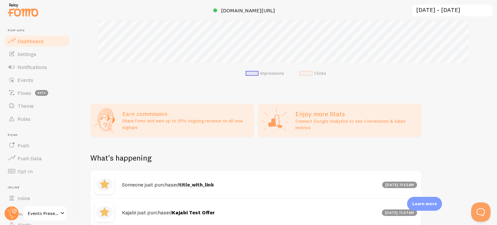
scroll to position [226, 0]
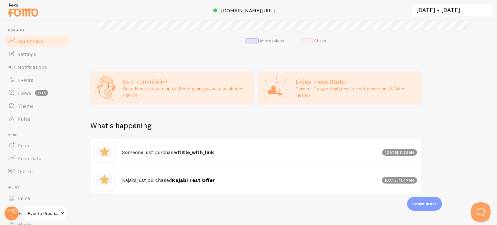
click at [196, 150] on strong "title_with_link" at bounding box center [196, 152] width 35 height 6
click at [398, 179] on div "Sep 22nd @ 11:47am" at bounding box center [399, 180] width 35 height 6
click at [154, 149] on h4 "Someone just purchased title_with_link" at bounding box center [250, 152] width 256 height 7
click at [140, 157] on div "Someone just purchased title_with_link Sep 22nd @ 11:52am" at bounding box center [256, 151] width 330 height 27
click at [105, 151] on img at bounding box center [104, 151] width 19 height 19
